Goal: Task Accomplishment & Management: Complete application form

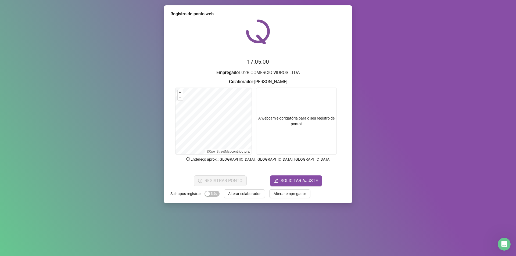
click at [124, 131] on div "Registro de ponto web 17:05:00 Empregador : G2B COMERCIO VIDROS LTDA Colaborado…" at bounding box center [258, 128] width 516 height 256
click at [305, 183] on span "SOLICITAR AJUSTE" at bounding box center [299, 181] width 37 height 6
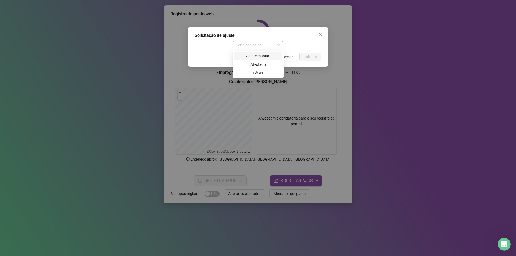
click at [274, 43] on span "Selecione o tipo" at bounding box center [258, 45] width 44 height 8
click at [264, 57] on div "Ajuste manual" at bounding box center [258, 56] width 42 height 6
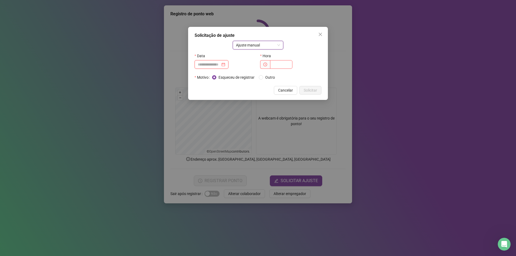
click at [211, 67] on input at bounding box center [209, 65] width 23 height 6
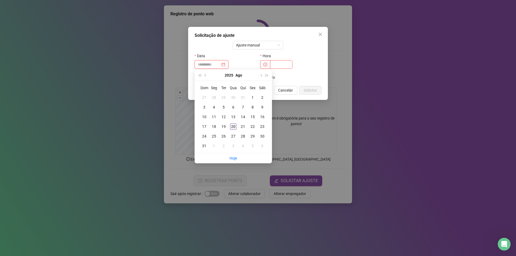
type input "**********"
click at [232, 124] on div "20" at bounding box center [233, 126] width 6 height 6
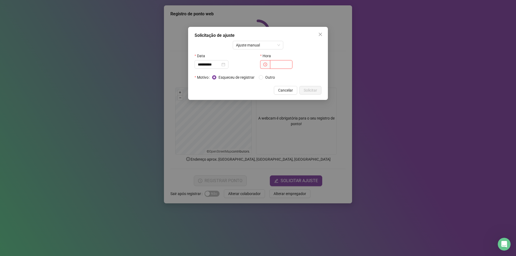
click at [270, 63] on input "text" at bounding box center [281, 64] width 22 height 9
type input "*****"
click at [312, 91] on span "Solicitar" at bounding box center [310, 90] width 13 height 6
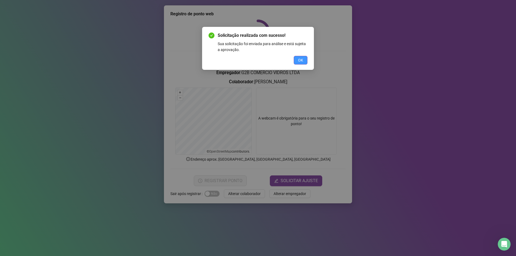
click at [303, 57] on button "OK" at bounding box center [301, 60] width 14 height 9
